Goal: Task Accomplishment & Management: Complete application form

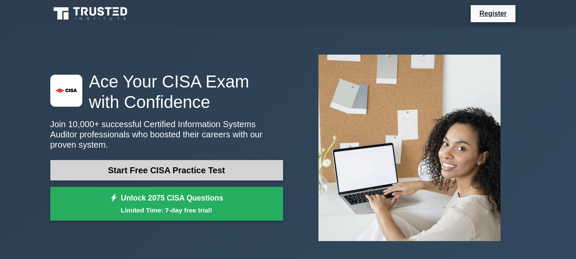
click at [237, 164] on link "Start Free CISA Practice Test" at bounding box center [166, 170] width 233 height 20
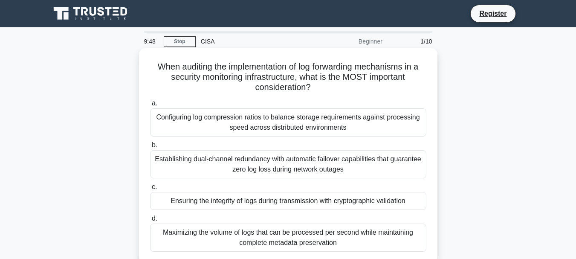
click at [254, 230] on div "Maximizing the volume of logs that can be processed per second while maintainin…" at bounding box center [288, 237] width 276 height 28
click at [150, 221] on input "d. Maximizing the volume of logs that can be processed per second while maintai…" at bounding box center [150, 219] width 0 height 6
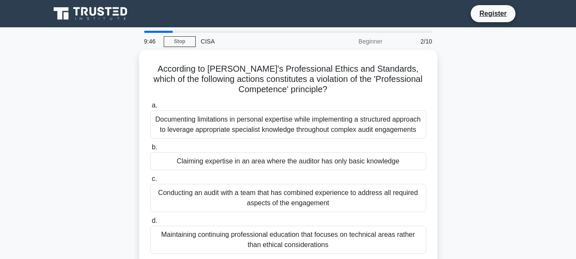
click at [254, 230] on div "Maintaining continuing professional education that focuses on technical areas r…" at bounding box center [288, 240] width 276 height 28
click at [150, 223] on input "d. Maintaining continuing professional education that focuses on technical area…" at bounding box center [150, 221] width 0 height 6
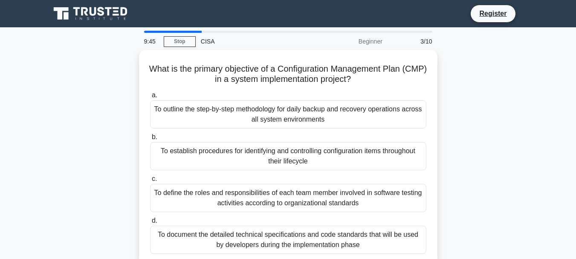
click at [254, 230] on div "To document the detailed technical specifications and code standards that will …" at bounding box center [288, 240] width 276 height 28
click at [150, 223] on input "d. To document the detailed technical specifications and code standards that wi…" at bounding box center [150, 221] width 0 height 6
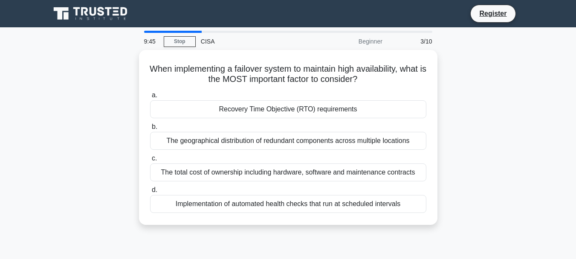
click at [254, 230] on div "When implementing a failover system to maintain high availability, what is the …" at bounding box center [288, 142] width 486 height 185
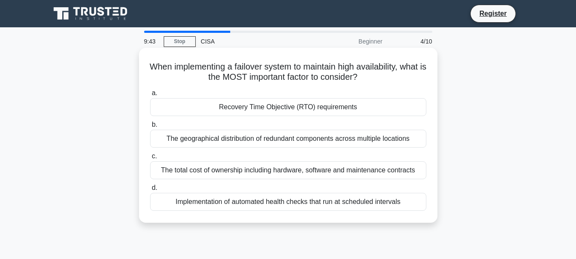
drag, startPoint x: 254, startPoint y: 230, endPoint x: 252, endPoint y: 142, distance: 87.8
click at [252, 142] on div "When implementing a failover system to maintain high availability, what is the …" at bounding box center [288, 142] width 486 height 185
click at [252, 142] on div "The geographical distribution of redundant components across multiple locations" at bounding box center [288, 139] width 276 height 18
click at [150, 127] on input "b. The geographical distribution of redundant components across multiple locati…" at bounding box center [150, 125] width 0 height 6
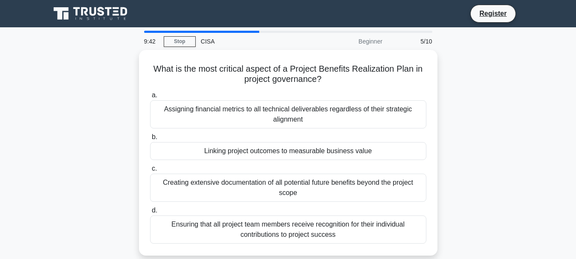
click at [252, 142] on div "Linking project outcomes to measurable business value" at bounding box center [288, 151] width 276 height 18
click at [150, 140] on input "b. Linking project outcomes to measurable business value" at bounding box center [150, 137] width 0 height 6
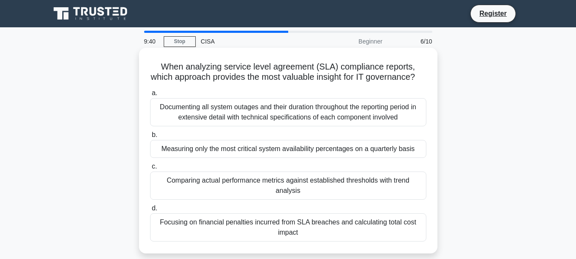
click at [257, 119] on div "Documenting all system outages and their duration throughout the reporting peri…" at bounding box center [288, 112] width 276 height 28
click at [150, 96] on input "a. Documenting all system outages and their duration throughout the reporting p…" at bounding box center [150, 93] width 0 height 6
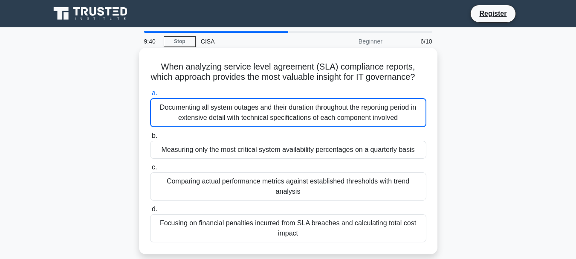
click at [257, 119] on div "Documenting all system outages and their duration throughout the reporting peri…" at bounding box center [288, 112] width 276 height 29
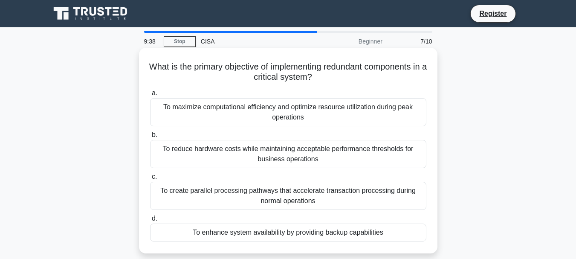
click at [267, 156] on div "To reduce hardware costs while maintaining acceptable performance thresholds fo…" at bounding box center [288, 154] width 276 height 28
click at [150, 138] on input "b. To reduce hardware costs while maintaining acceptable performance thresholds…" at bounding box center [150, 135] width 0 height 6
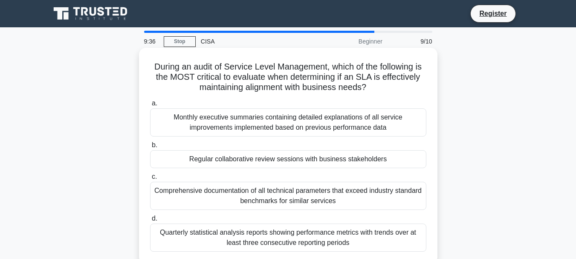
click at [272, 179] on label "c. Comprehensive documentation of all technical parameters that exceed industry…" at bounding box center [288, 190] width 276 height 38
click at [150, 179] on input "c. Comprehensive documentation of all technical parameters that exceed industry…" at bounding box center [150, 177] width 0 height 6
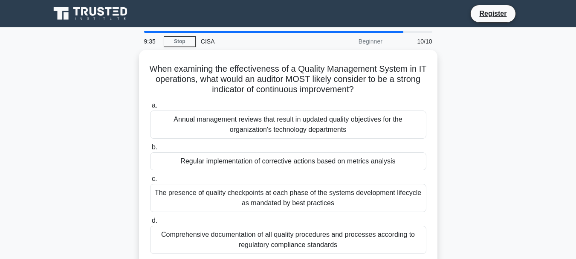
click at [272, 179] on label "c. The presence of quality checkpoints at each phase of the systems development…" at bounding box center [288, 193] width 276 height 38
click at [150, 179] on input "c. The presence of quality checkpoints at each phase of the systems development…" at bounding box center [150, 179] width 0 height 6
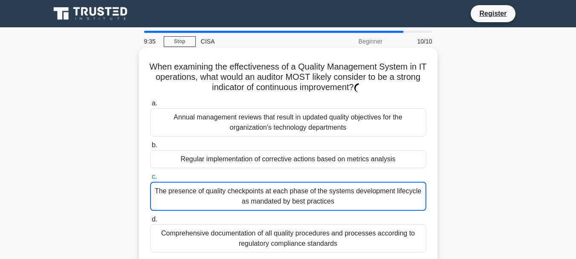
click at [272, 179] on label "c. The presence of quality checkpoints at each phase of the systems development…" at bounding box center [288, 190] width 276 height 39
click at [150, 179] on input "c. The presence of quality checkpoints at each phase of the systems development…" at bounding box center [150, 177] width 0 height 6
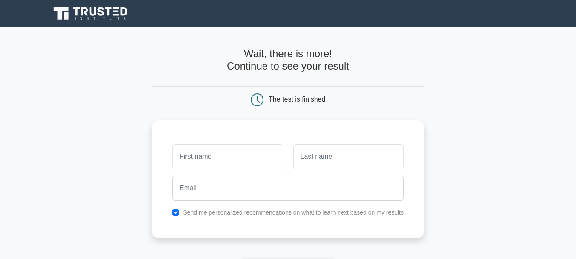
click at [282, 93] on div "The test is finished" at bounding box center [288, 99] width 182 height 13
